Goal: Navigation & Orientation: Find specific page/section

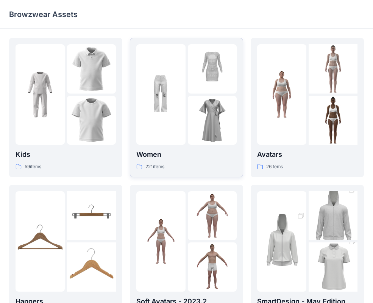
click at [181, 154] on p "Women" at bounding box center [186, 154] width 100 height 11
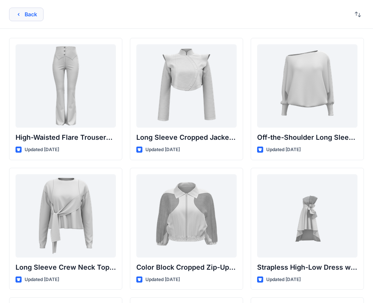
click at [31, 11] on button "Back" at bounding box center [26, 15] width 34 height 14
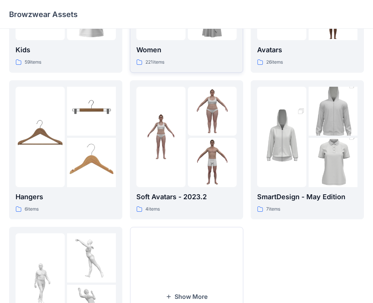
scroll to position [188, 0]
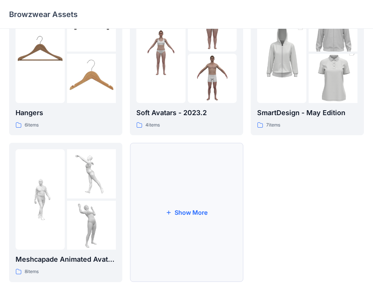
click at [199, 170] on button "Show More" at bounding box center [186, 212] width 113 height 139
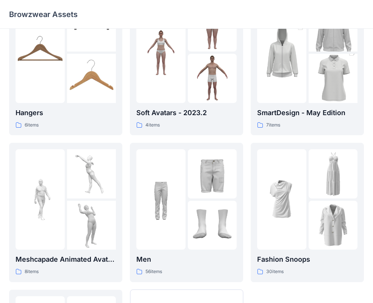
scroll to position [335, 0]
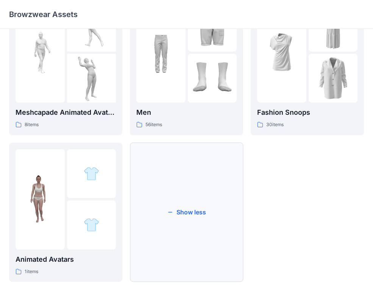
click at [198, 228] on button "Show less" at bounding box center [186, 212] width 113 height 139
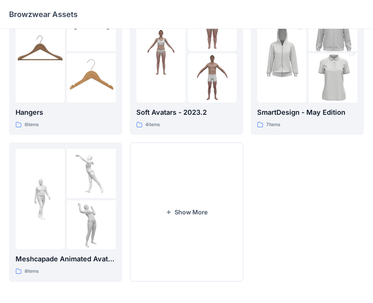
scroll to position [188, 0]
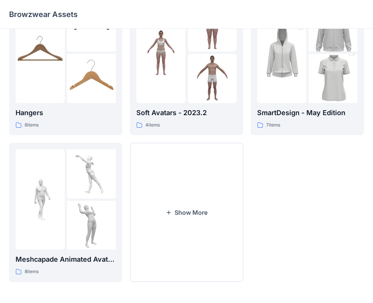
click at [198, 228] on button "Show More" at bounding box center [186, 212] width 113 height 139
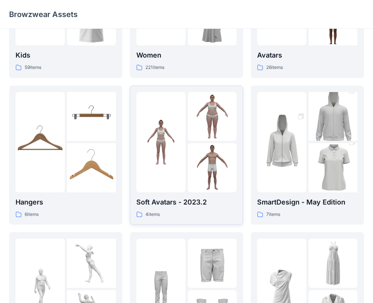
scroll to position [0, 0]
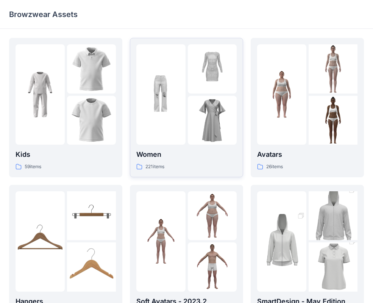
click at [157, 143] on div at bounding box center [160, 94] width 49 height 100
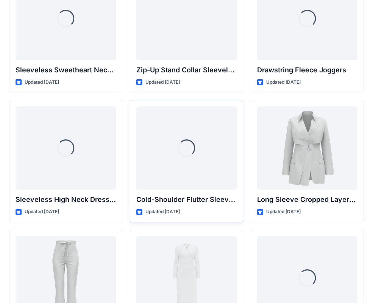
scroll to position [2660, 0]
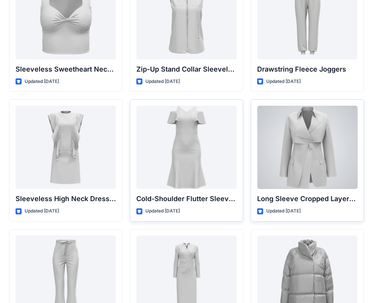
click at [279, 154] on div at bounding box center [307, 147] width 100 height 83
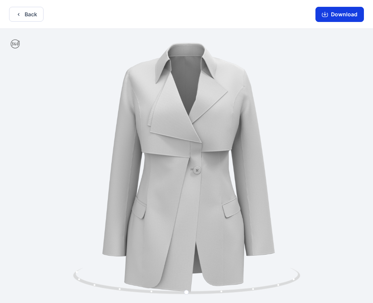
click at [329, 21] on button "Download" at bounding box center [339, 14] width 48 height 15
